Goal: Information Seeking & Learning: Learn about a topic

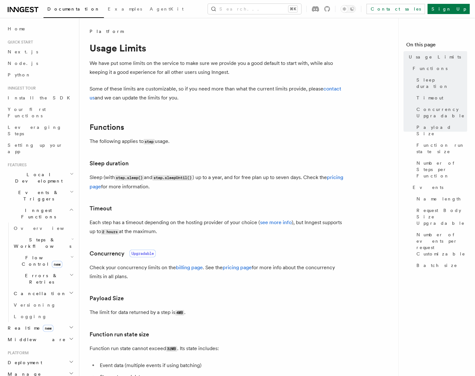
click at [124, 224] on p "Each step has a timeout depending on the hosting provider of your choice ( see …" at bounding box center [218, 227] width 256 height 18
click at [118, 207] on h3 "Timeout" at bounding box center [218, 208] width 256 height 9
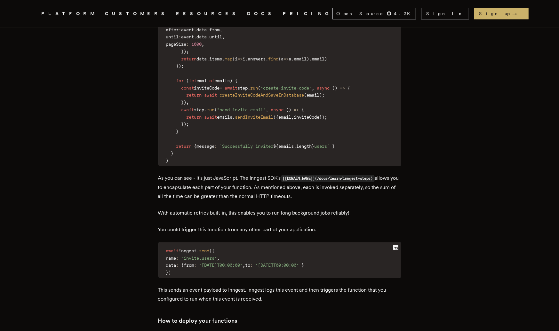
scroll to position [2910, 0]
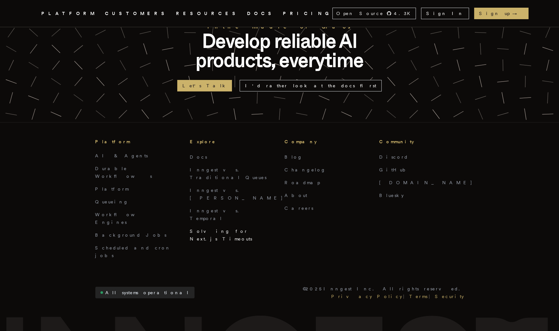
click at [211, 229] on link "Solving for Next.js Timeouts" at bounding box center [221, 235] width 62 height 13
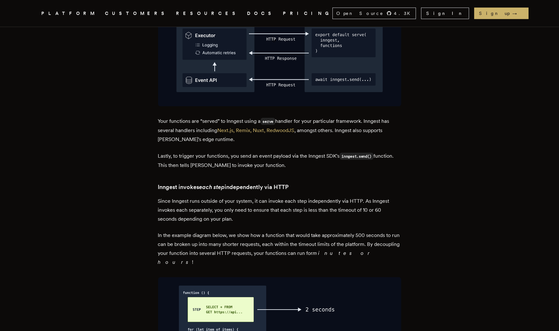
scroll to position [958, 0]
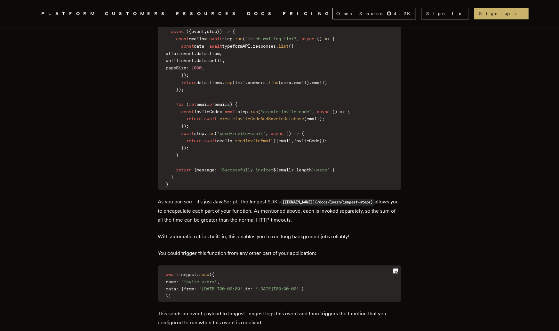
scroll to position [1654, 0]
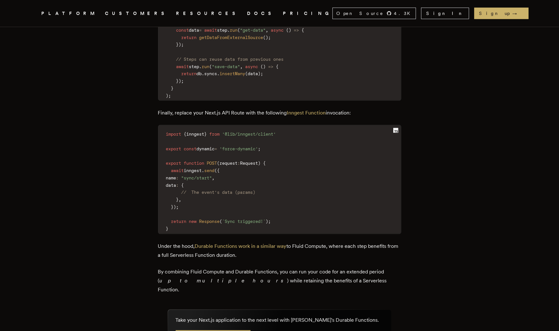
scroll to position [1166, 0]
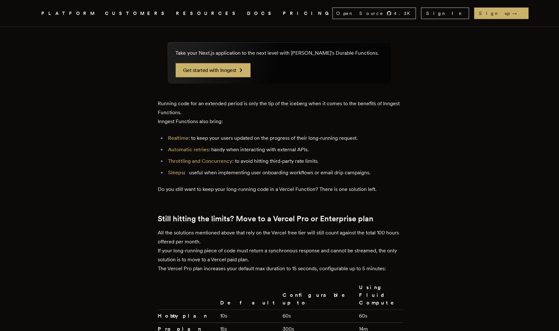
scroll to position [1294, 0]
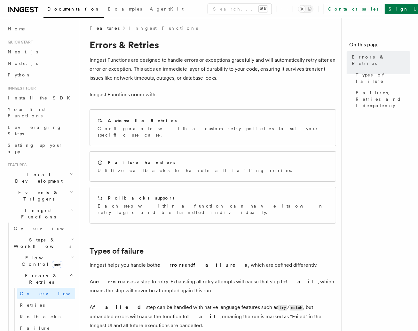
scroll to position [20, 0]
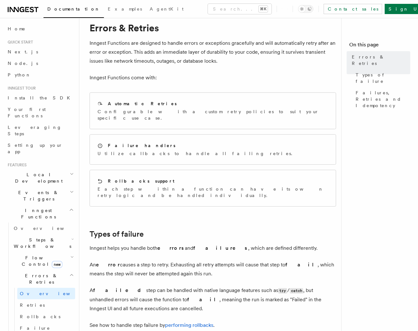
click at [372, 141] on nav "On this page Errors & Retries Types of failure Failures, Retries and Idempotency" at bounding box center [380, 174] width 77 height 313
click at [232, 76] on p "Inngest Functions come with:" at bounding box center [213, 77] width 247 height 9
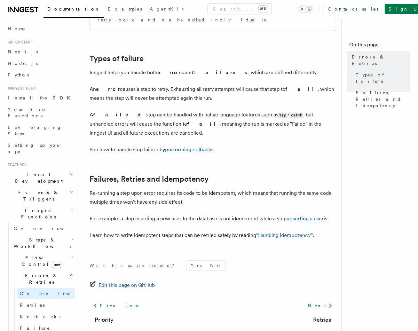
scroll to position [219, 0]
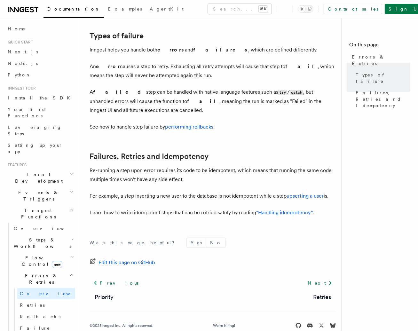
click at [286, 152] on h2 "Failures, Retries and Idempotency" at bounding box center [213, 156] width 247 height 9
